Goal: Information Seeking & Learning: Learn about a topic

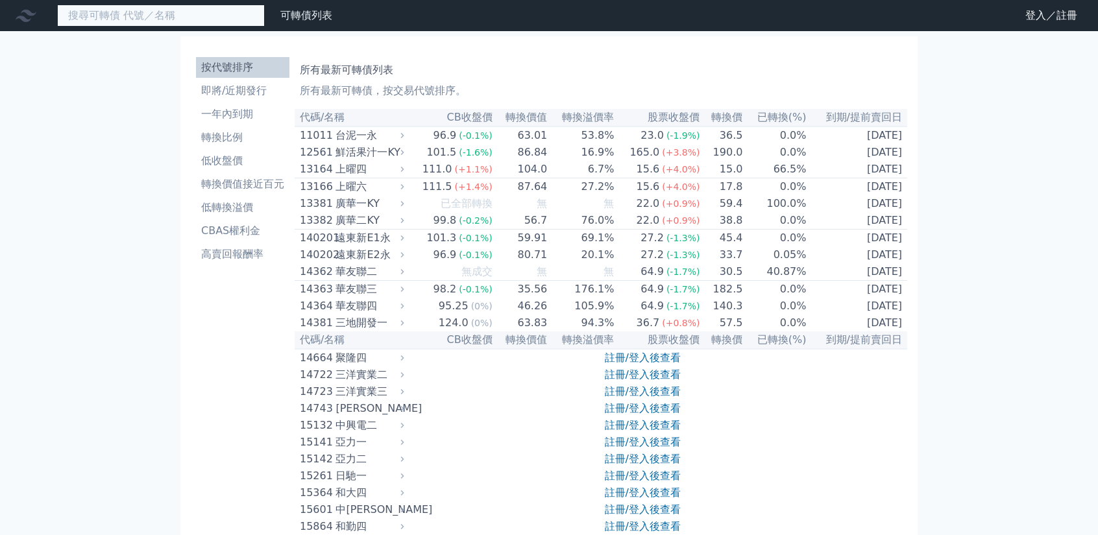
click at [139, 22] on input at bounding box center [161, 16] width 208 height 22
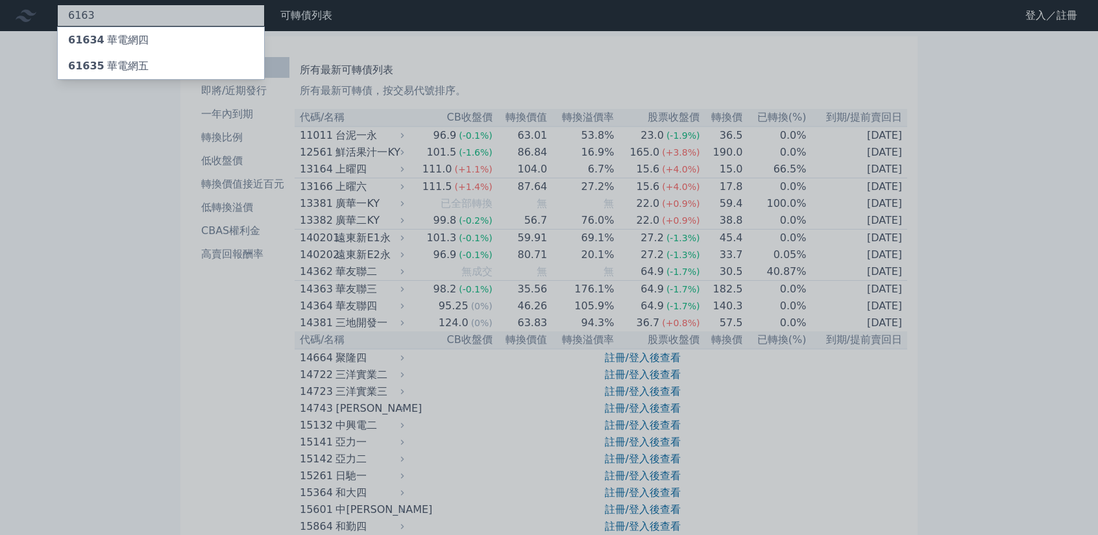
type input "6163"
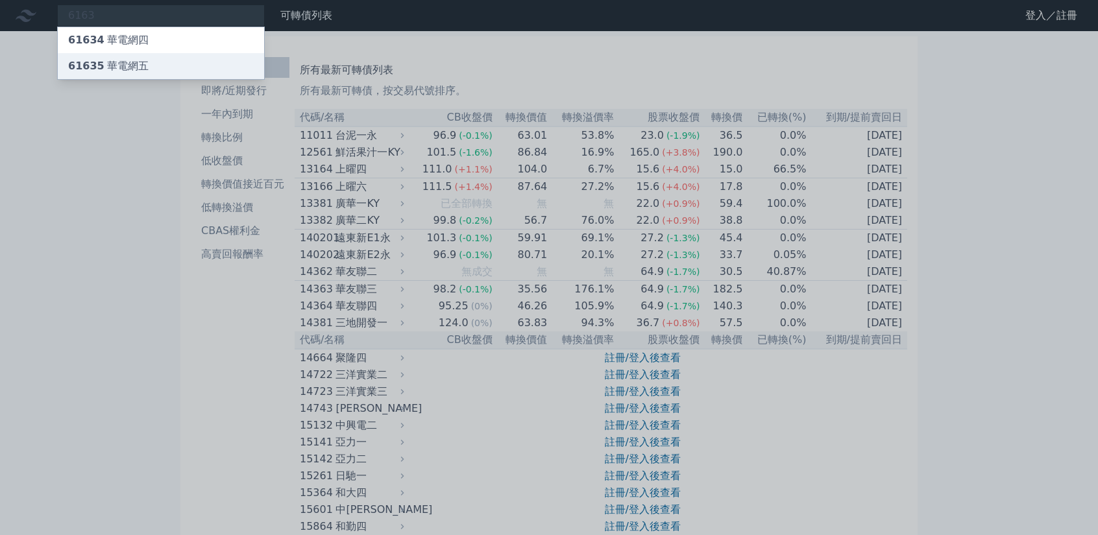
click at [156, 60] on div "61635 華電網五" at bounding box center [161, 66] width 206 height 26
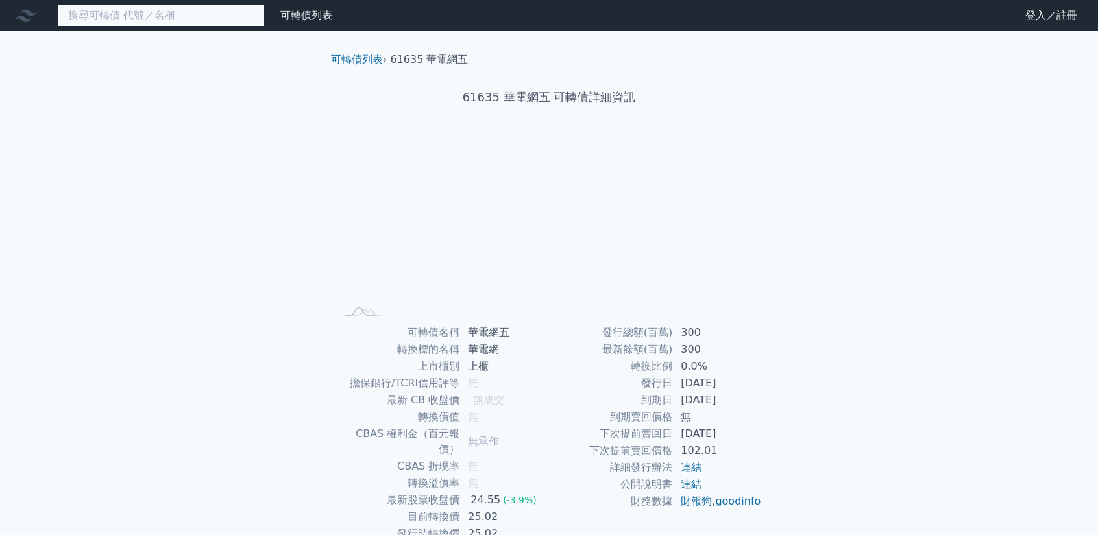
click at [189, 14] on input at bounding box center [161, 16] width 208 height 22
click at [99, 21] on input at bounding box center [161, 16] width 208 height 22
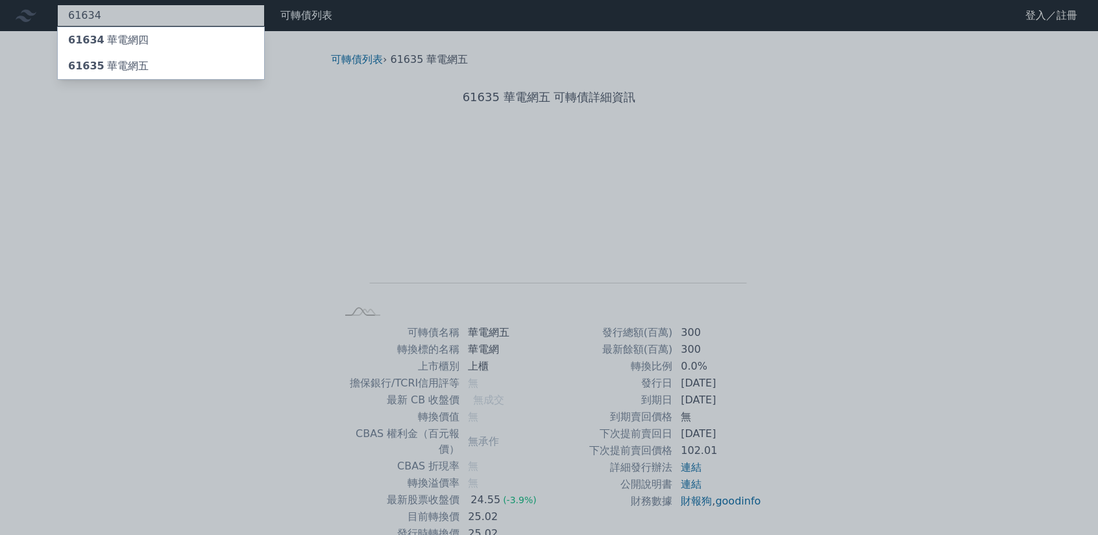
type input "61634"
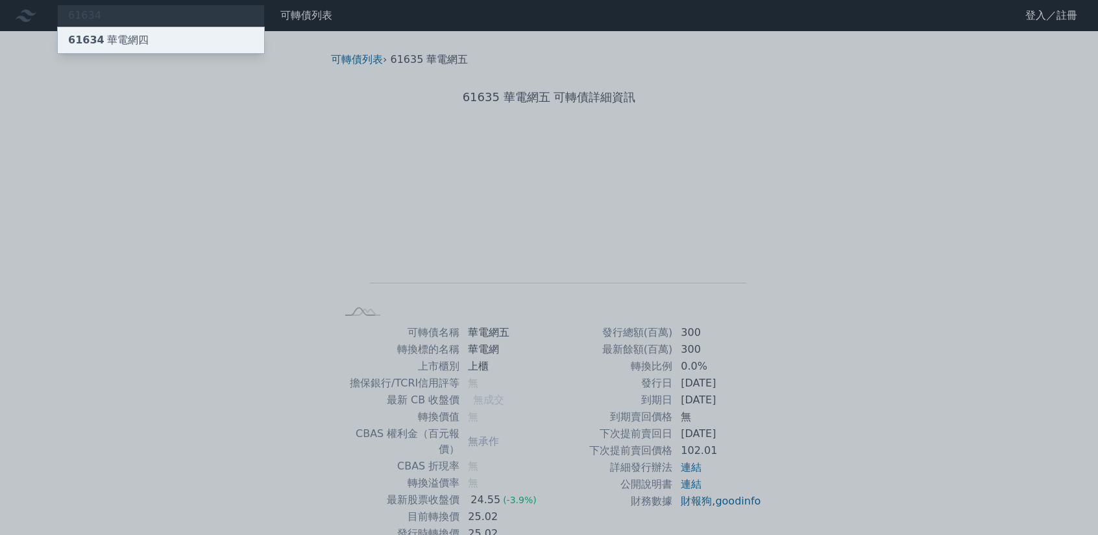
click at [247, 36] on div "61634 華電網四" at bounding box center [161, 40] width 206 height 26
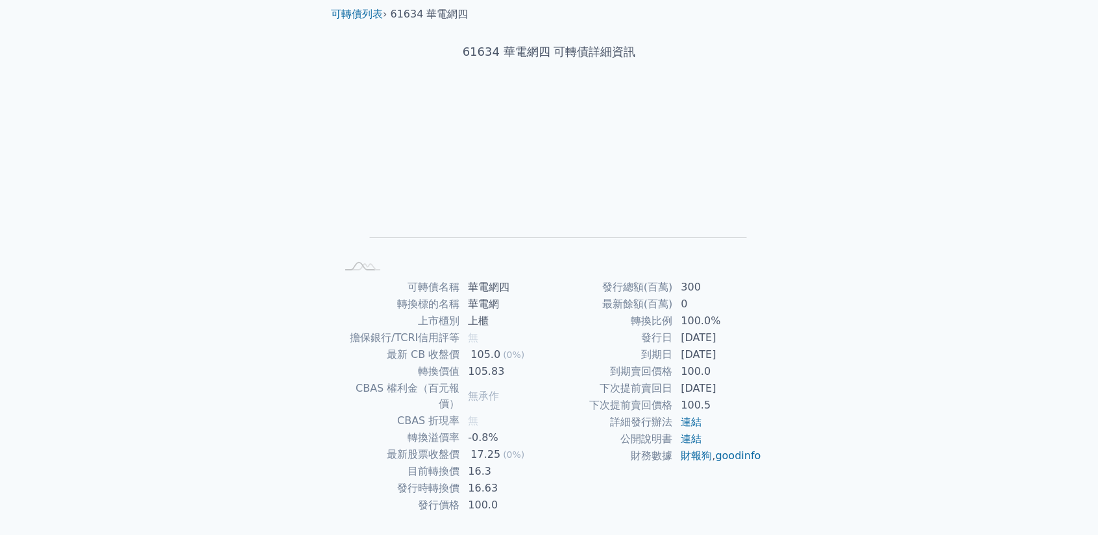
scroll to position [65, 0]
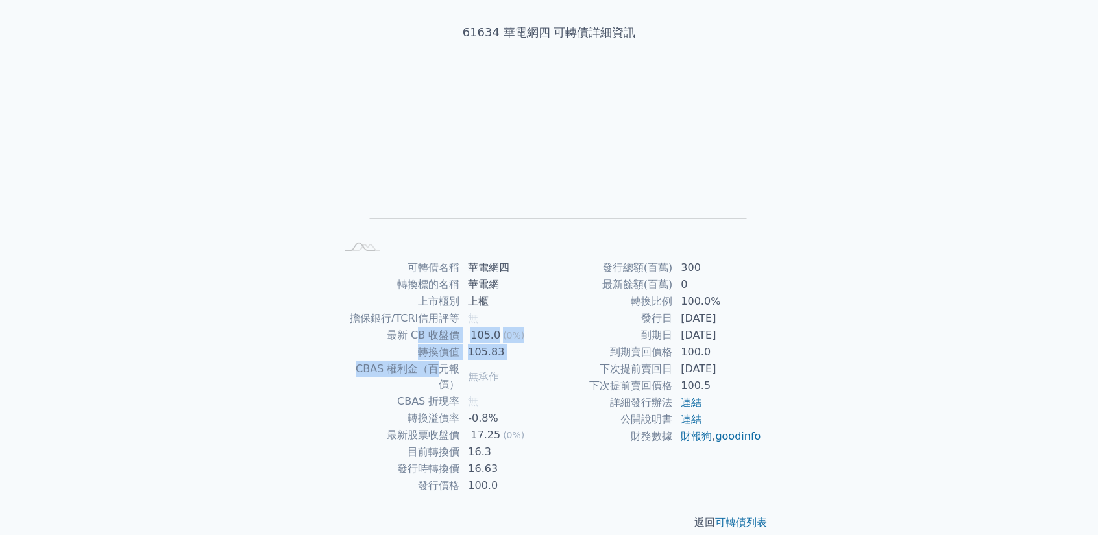
drag, startPoint x: 420, startPoint y: 329, endPoint x: 416, endPoint y: 367, distance: 37.8
click at [416, 367] on tbody "可轉債名稱 華電網四 轉換標的名稱 華電網 上市櫃別 上櫃 擔保銀行/TCRI信用評等 無 最新 CB 收盤價 105.0 (0%) 轉換價值 105.83 …" at bounding box center [442, 376] width 213 height 235
click at [610, 353] on td "到期賣回價格" at bounding box center [611, 352] width 124 height 17
drag, startPoint x: 665, startPoint y: 341, endPoint x: 747, endPoint y: 319, distance: 84.5
click at [755, 320] on tbody "發行總額(百萬) 300 最新餘額(百萬) 0 轉換比例 100.0% 發行日 [DATE] 到期日 [DATE] 到期賣回價格 100.0 下次提前賣回日 …" at bounding box center [655, 352] width 213 height 186
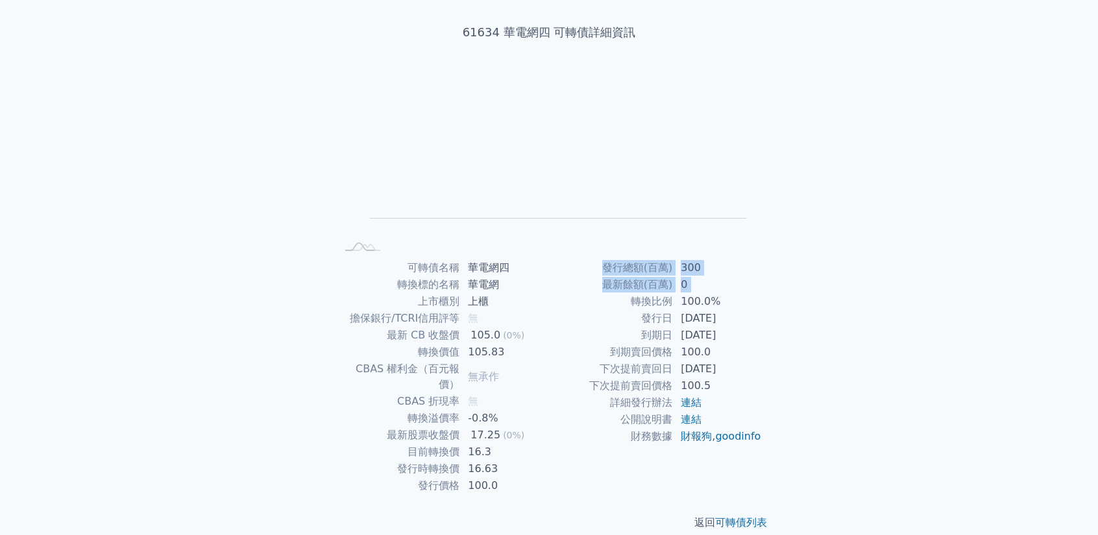
drag, startPoint x: 563, startPoint y: 309, endPoint x: 778, endPoint y: 357, distance: 220.2
click at [778, 357] on div "可轉債列表 › 61634 華電網四 61634 華電網四 可轉債詳細資訊 Zoom Out L L Chart created using amCharts…" at bounding box center [549, 258] width 498 height 585
click at [777, 357] on div "可轉債列表 › 61634 華電網四 61634 華電網四 可轉債詳細資訊 Zoom Out L L Chart created using amCharts…" at bounding box center [549, 258] width 498 height 585
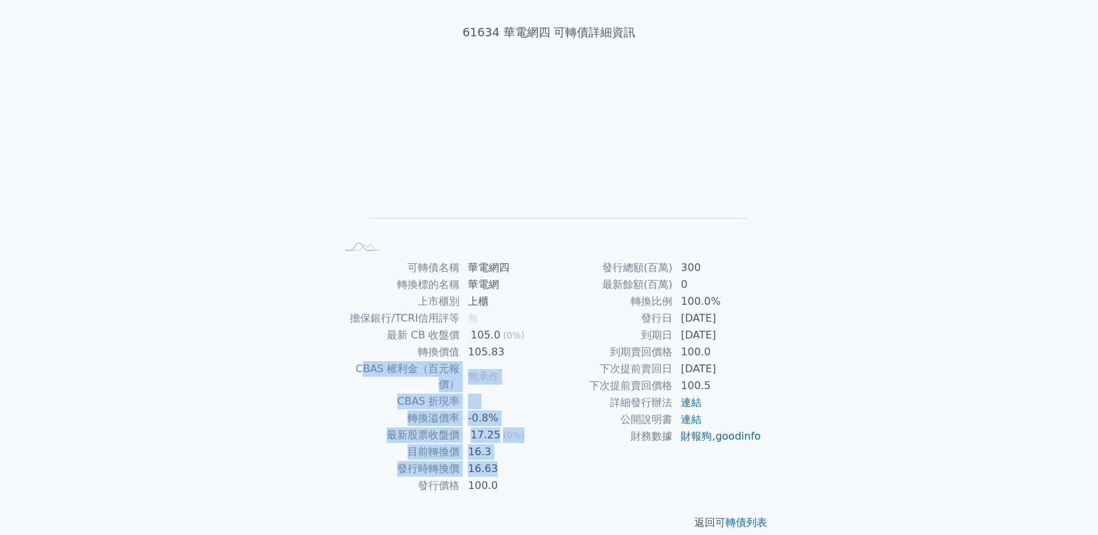
drag, startPoint x: 500, startPoint y: 425, endPoint x: 346, endPoint y: 367, distance: 164.8
click at [346, 367] on tbody "可轉債名稱 華電網四 轉換標的名稱 華電網 上市櫃別 上櫃 擔保銀行/TCRI信用評等 無 最新 CB 收盤價 105.0 (0%) 轉換價值 105.83 …" at bounding box center [442, 376] width 213 height 235
click at [346, 367] on td "CBAS 權利金（百元報價）" at bounding box center [398, 377] width 124 height 32
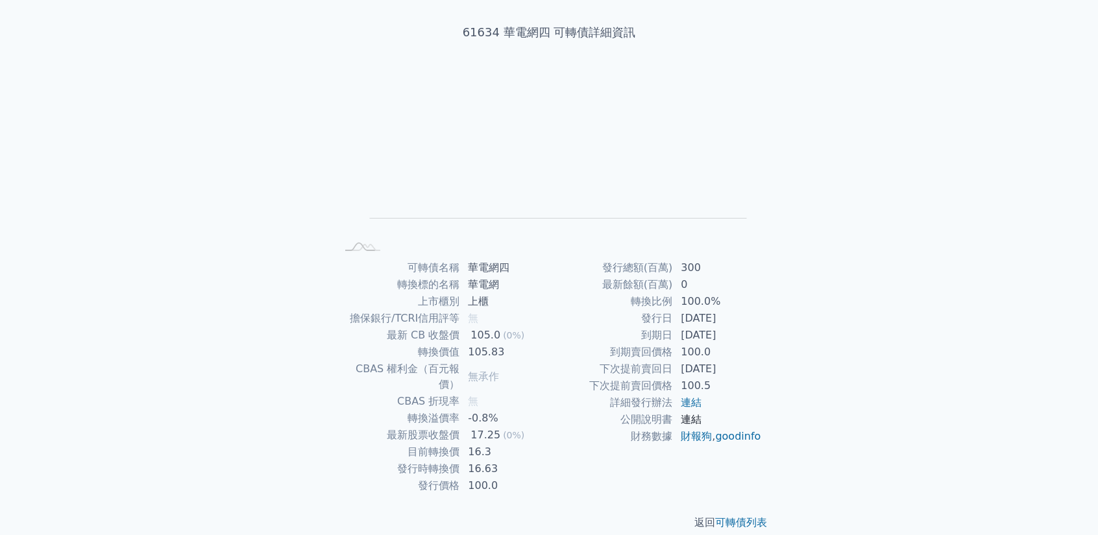
click at [692, 420] on link "連結" at bounding box center [691, 419] width 21 height 12
